Goal: Navigation & Orientation: Find specific page/section

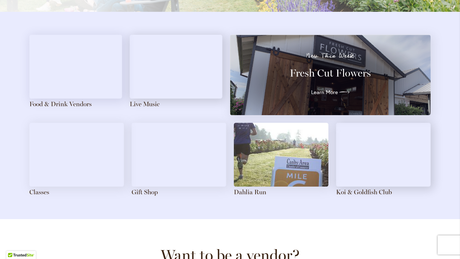
scroll to position [701, 0]
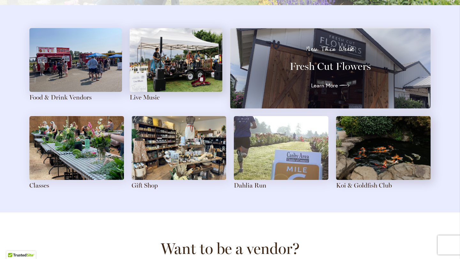
click at [162, 150] on img at bounding box center [179, 148] width 95 height 64
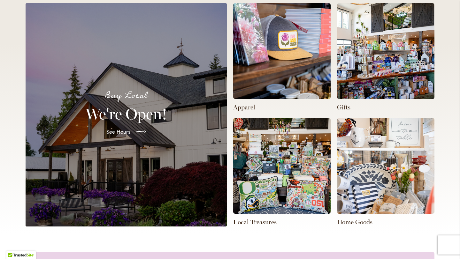
scroll to position [184, 0]
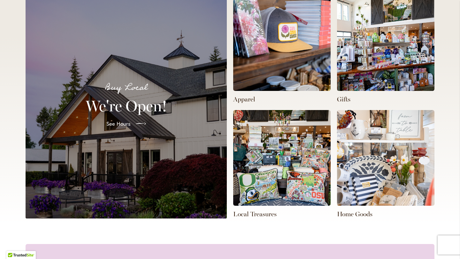
click at [294, 47] on img at bounding box center [281, 43] width 97 height 96
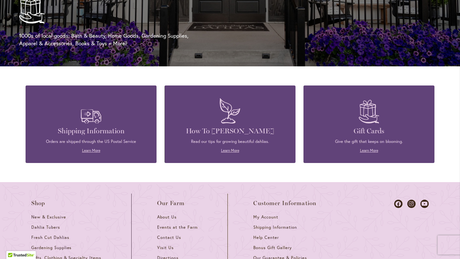
scroll to position [0, 304]
